Goal: Information Seeking & Learning: Understand process/instructions

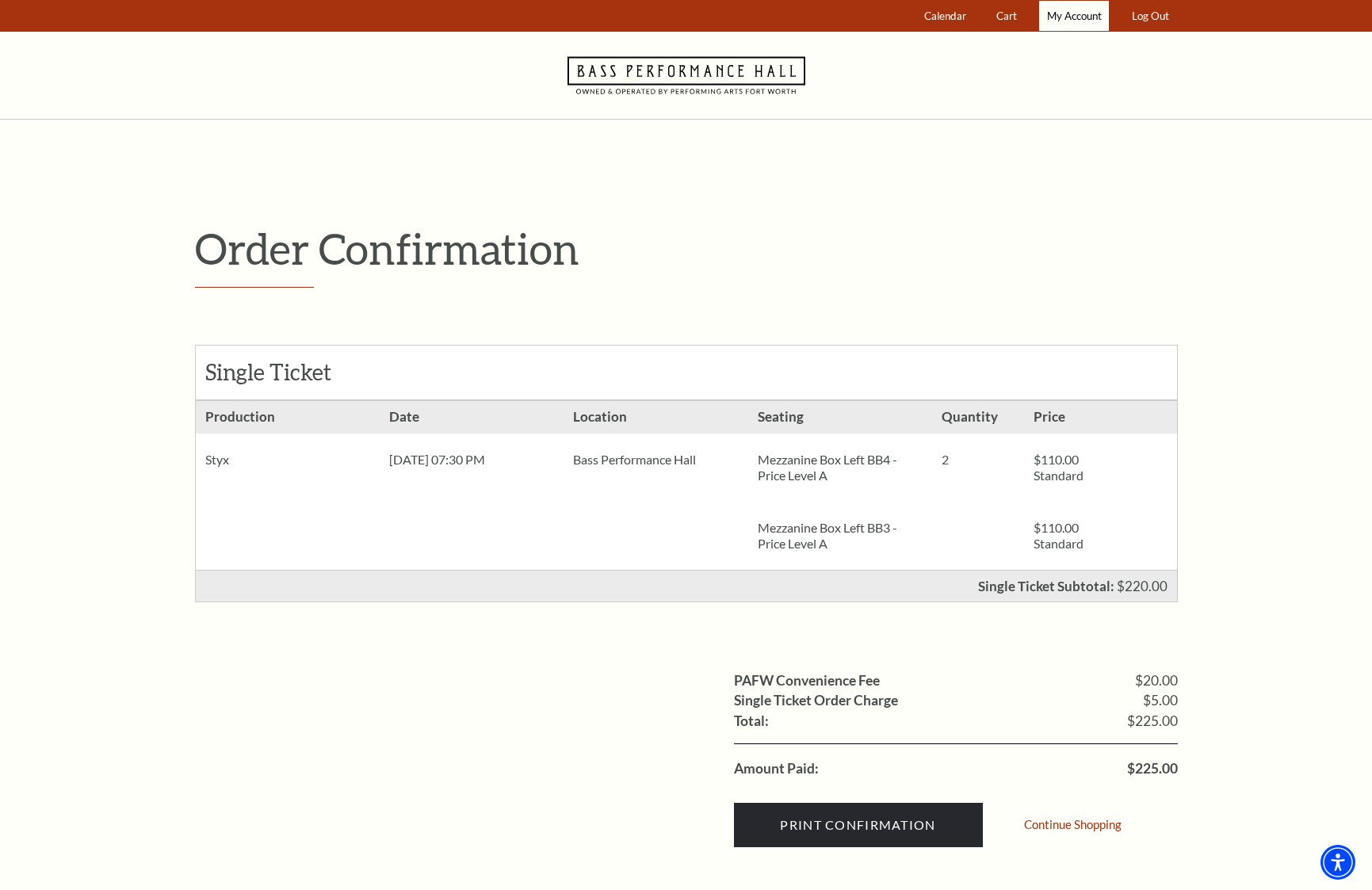
click at [1090, 21] on span "My Account" at bounding box center [1074, 16] width 55 height 13
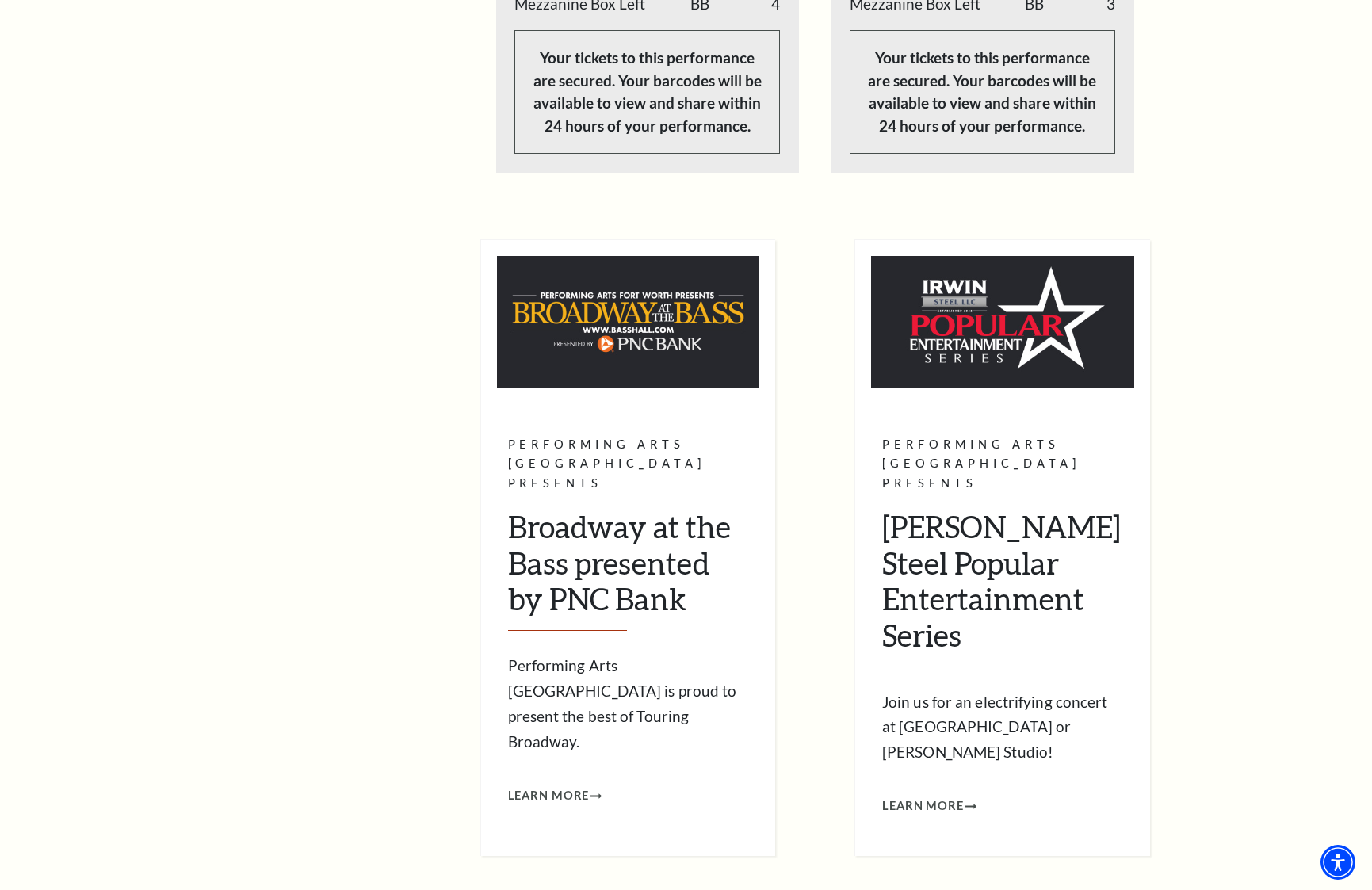
scroll to position [1461, 0]
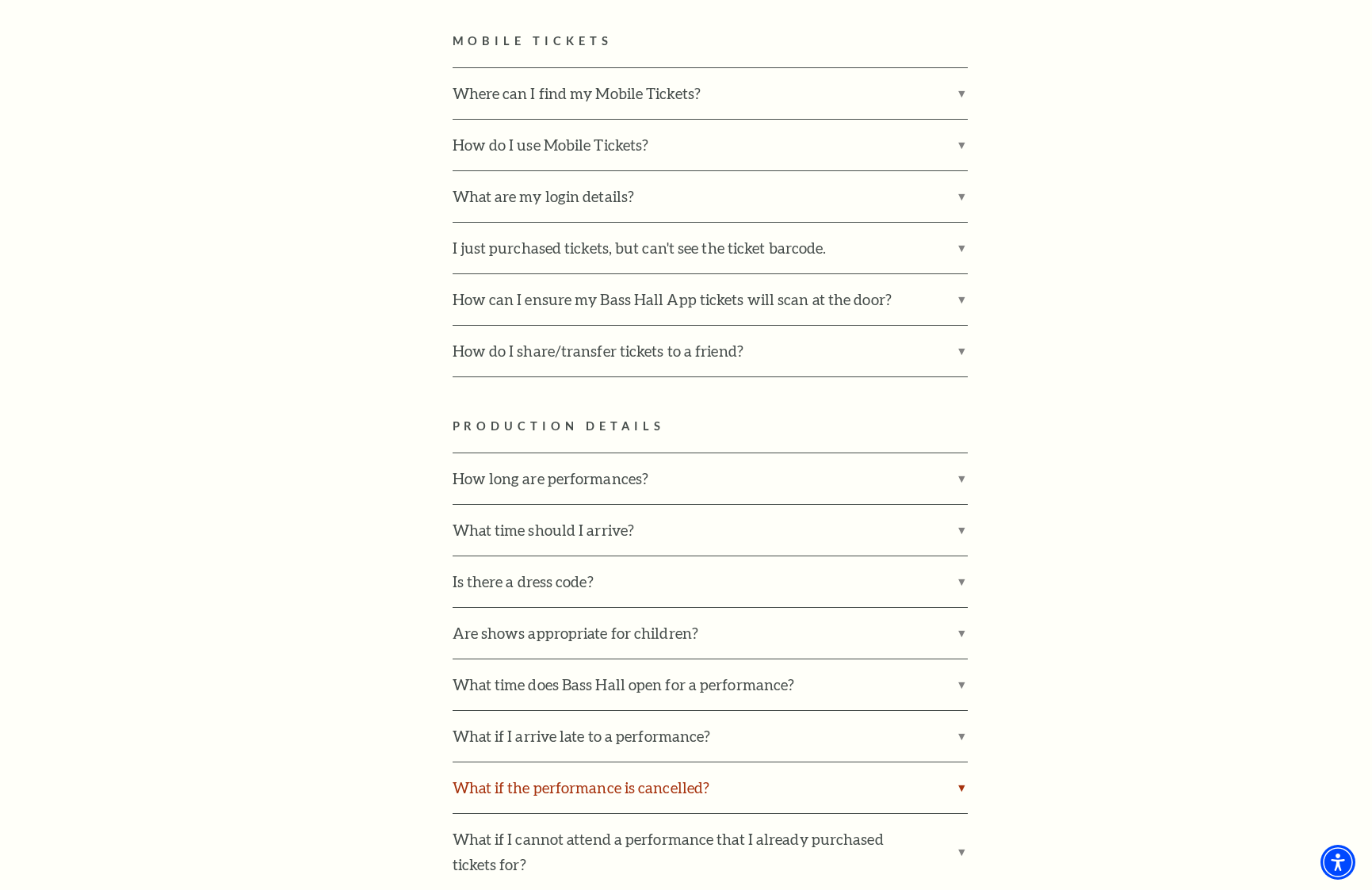
scroll to position [1623, 0]
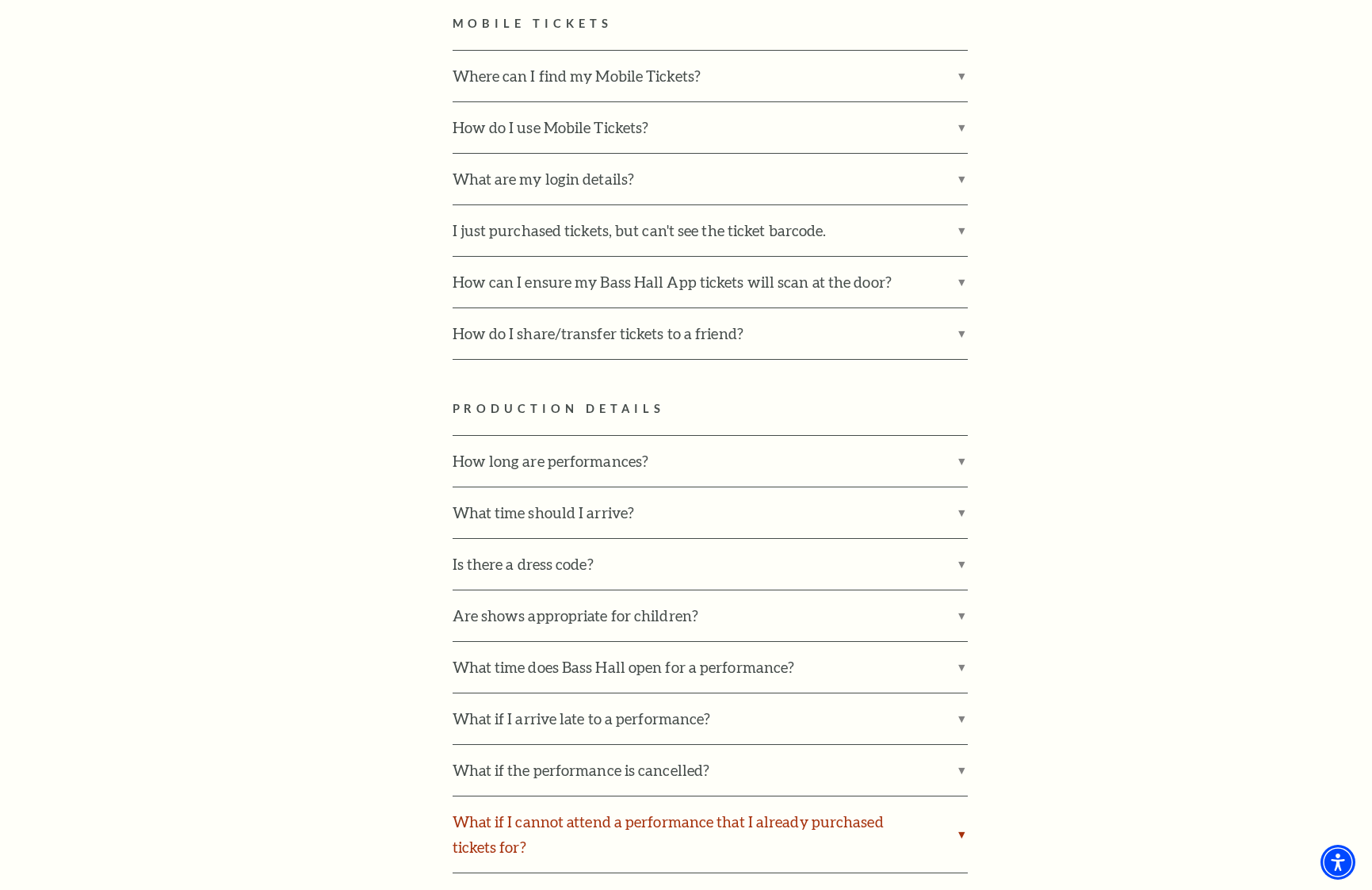
click at [768, 796] on label "What if I cannot attend a performance that I already purchased tickets for?" at bounding box center [710, 834] width 515 height 76
click at [0, 0] on input "What if I cannot attend a performance that I already purchased tickets for?" at bounding box center [0, 0] width 0 height 0
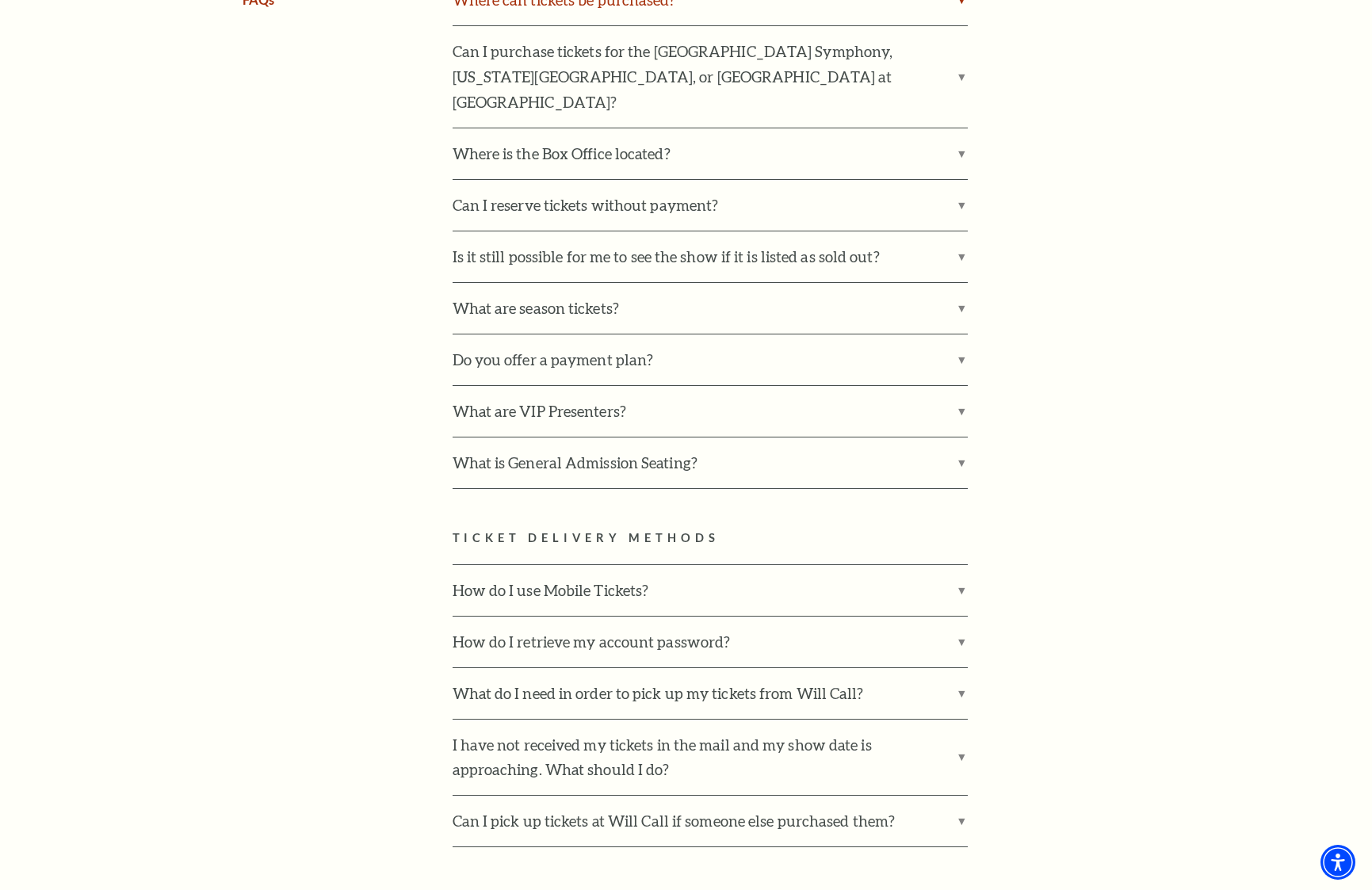
scroll to position [0, 0]
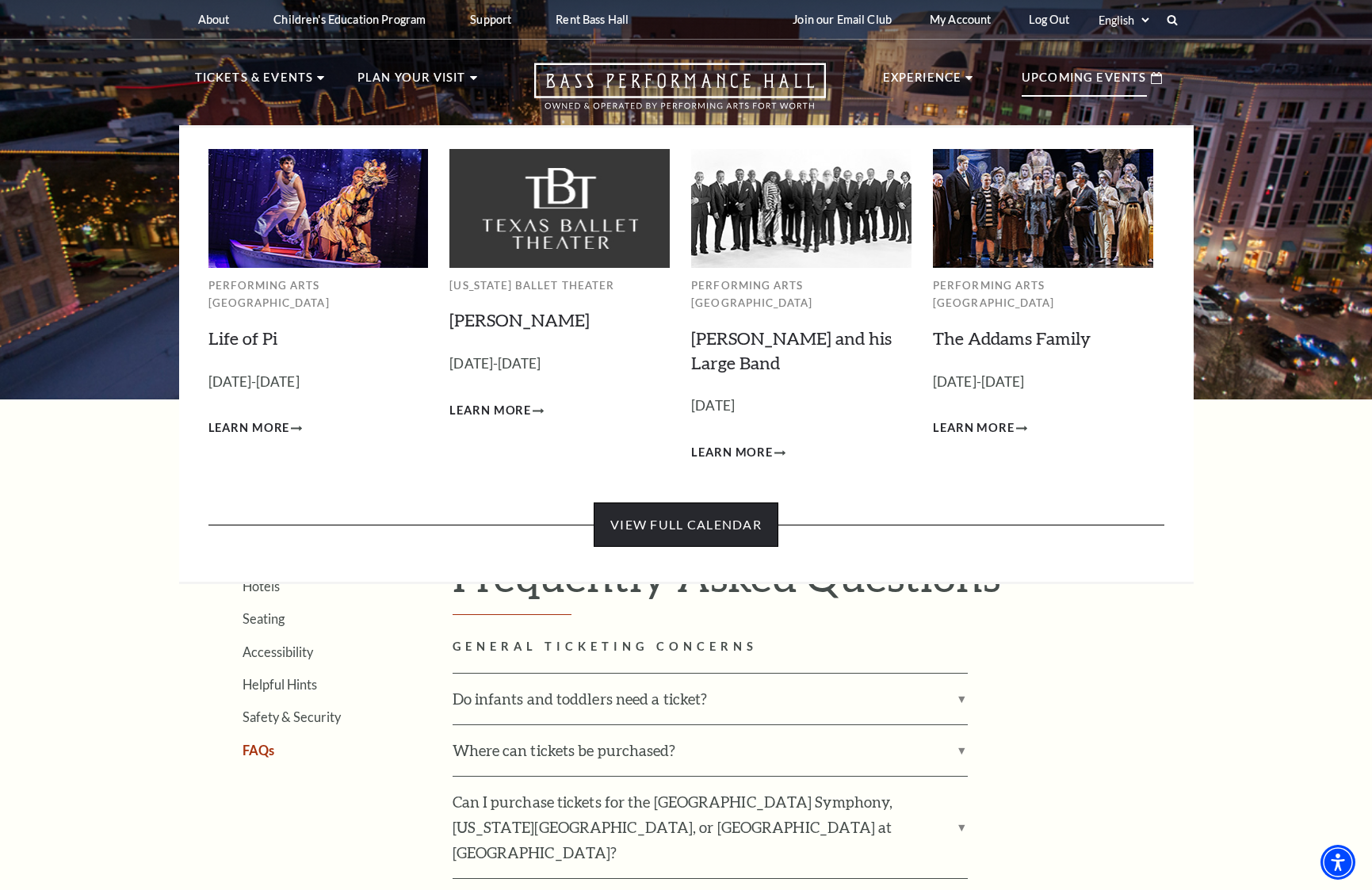
click at [639, 502] on link "View Full Calendar" at bounding box center [686, 524] width 185 height 44
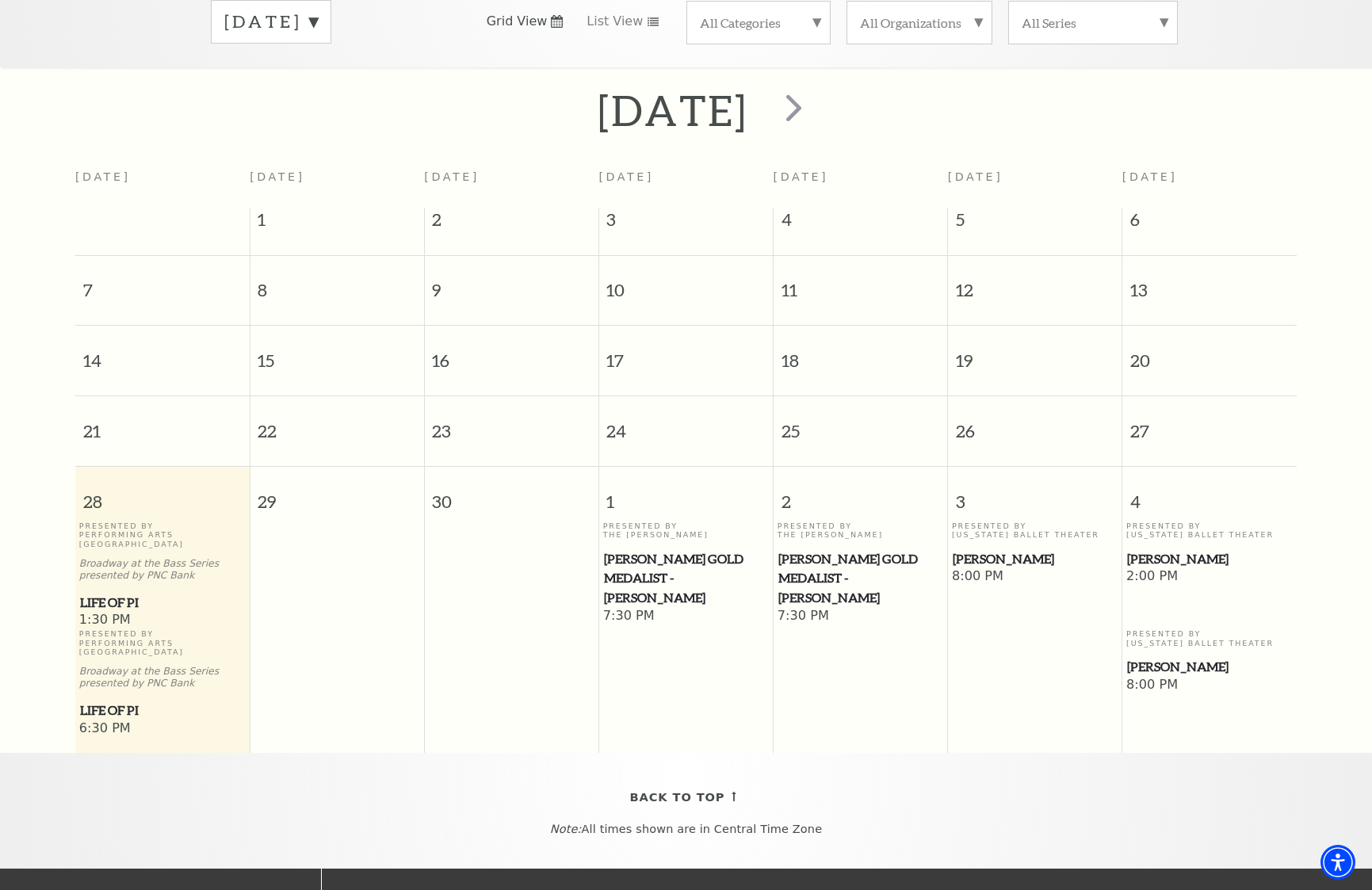
scroll to position [283, 0]
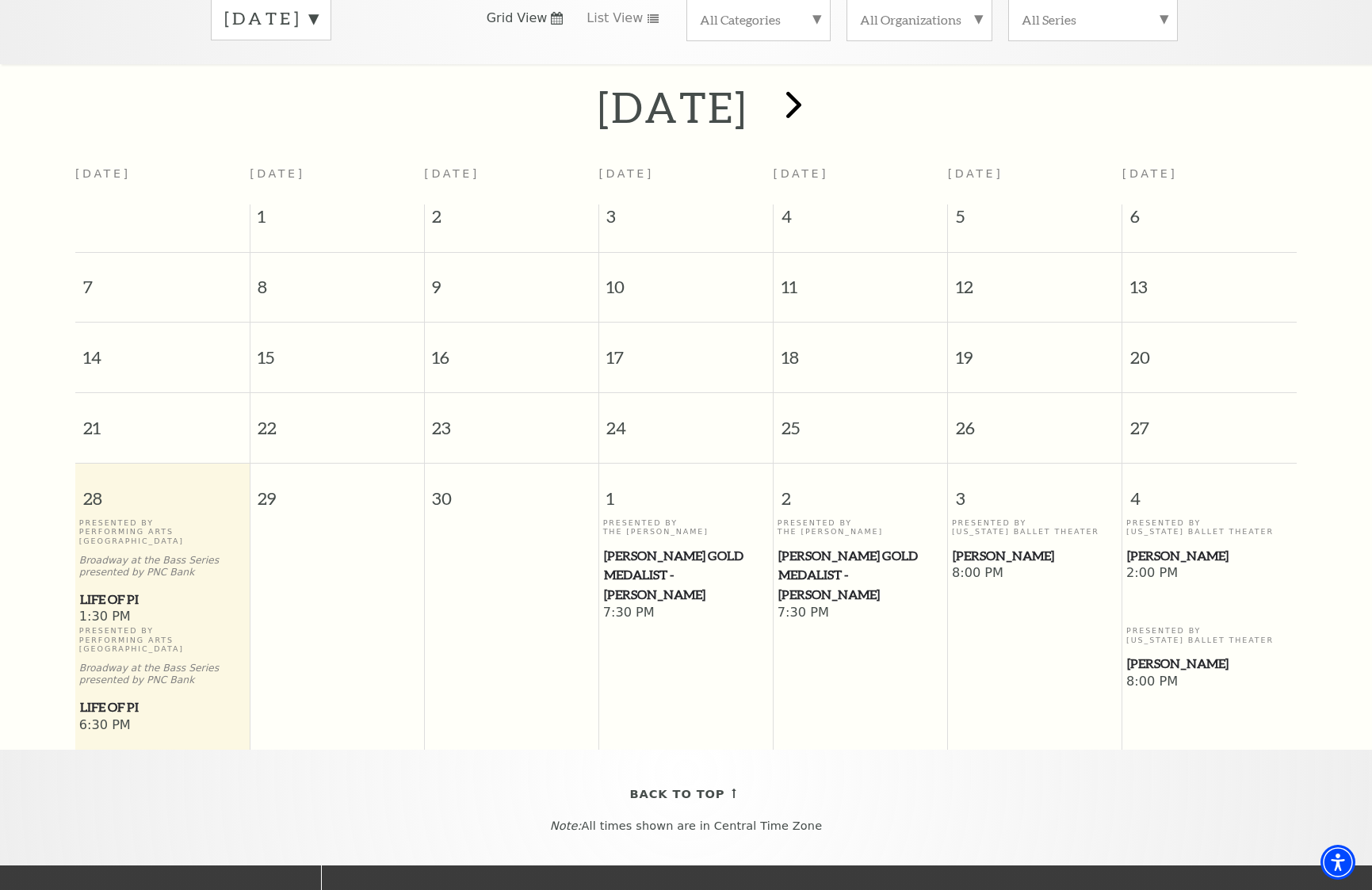
click at [817, 85] on span "next" at bounding box center [793, 104] width 45 height 45
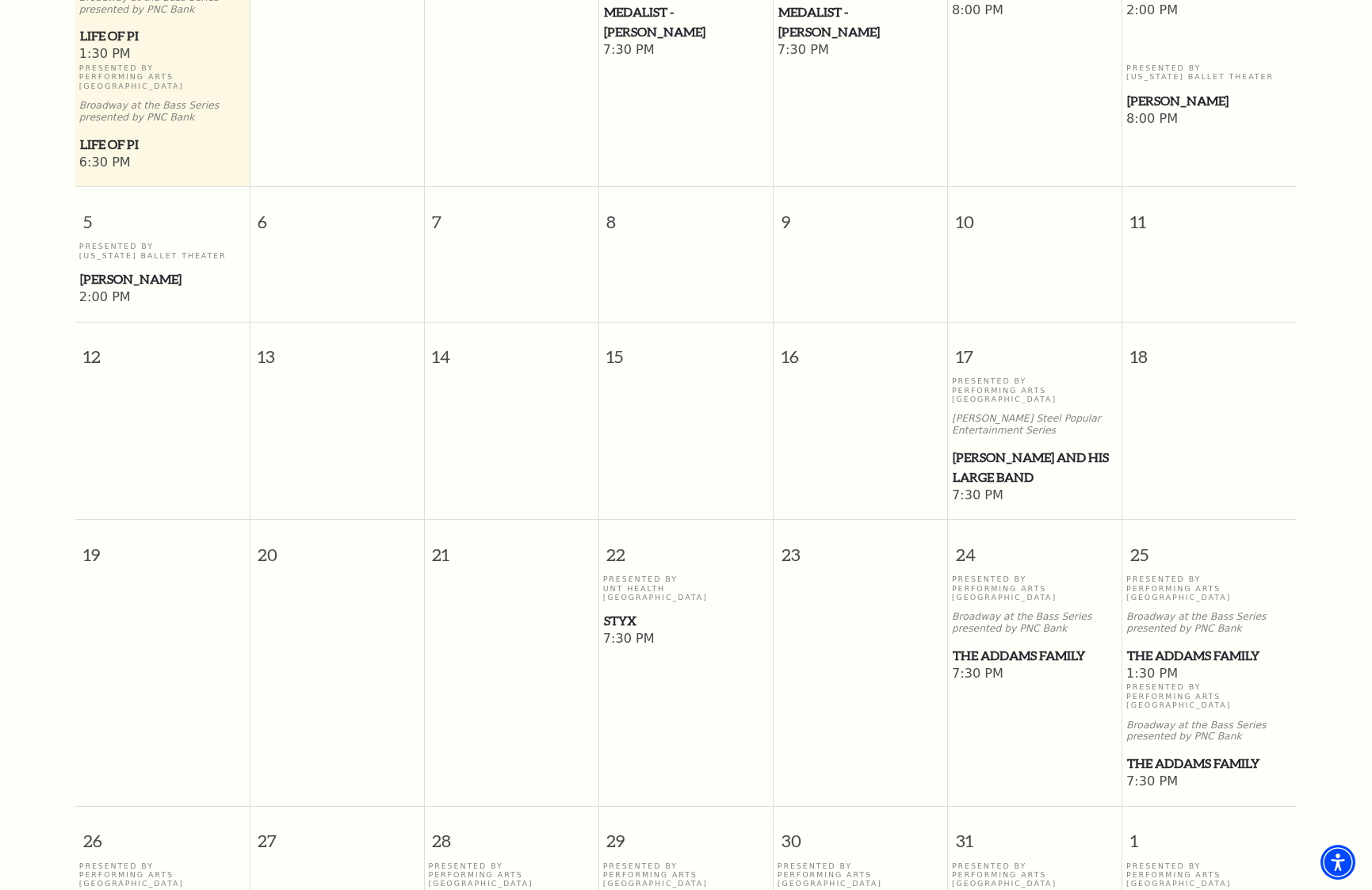
scroll to position [148, 0]
